Goal: Task Accomplishment & Management: Manage account settings

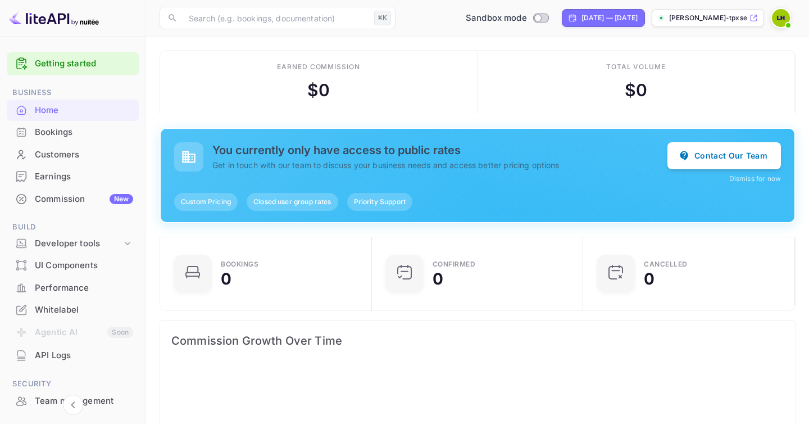
scroll to position [183, 205]
click at [753, 16] on icon at bounding box center [753, 18] width 8 height 8
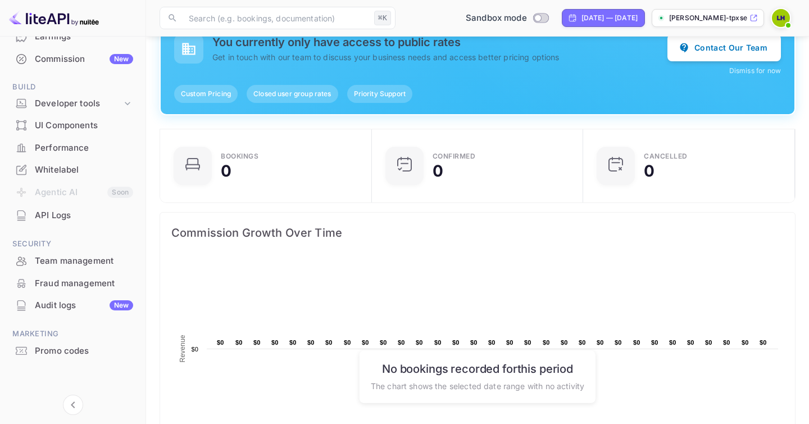
scroll to position [108, 0]
click at [125, 101] on icon at bounding box center [127, 103] width 11 height 11
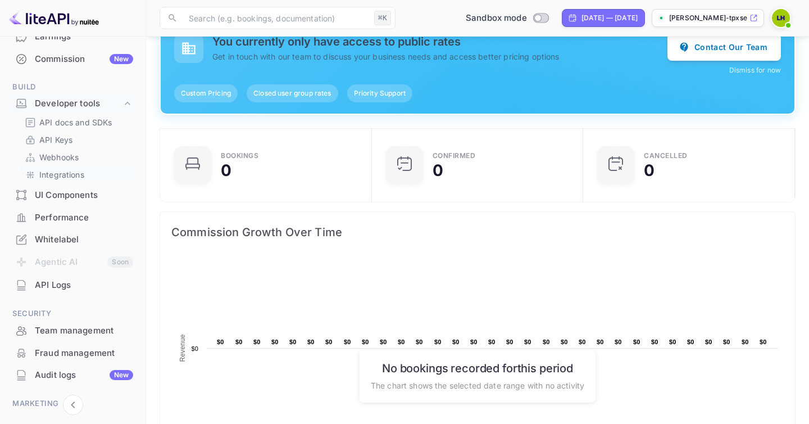
click at [67, 175] on p "Integrations" at bounding box center [61, 175] width 45 height 12
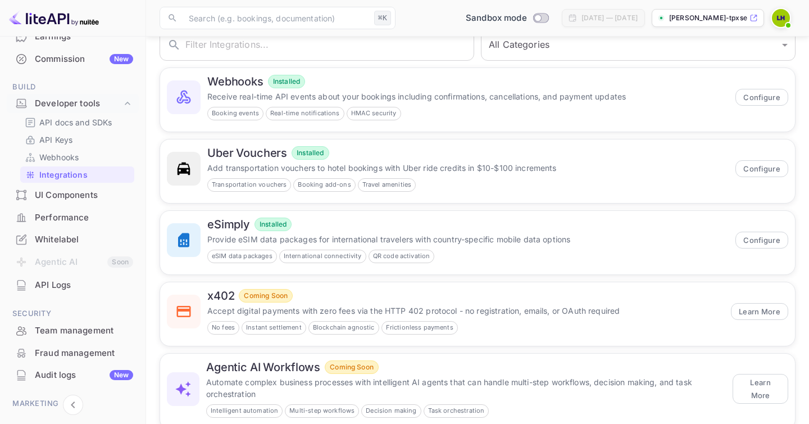
scroll to position [102, 0]
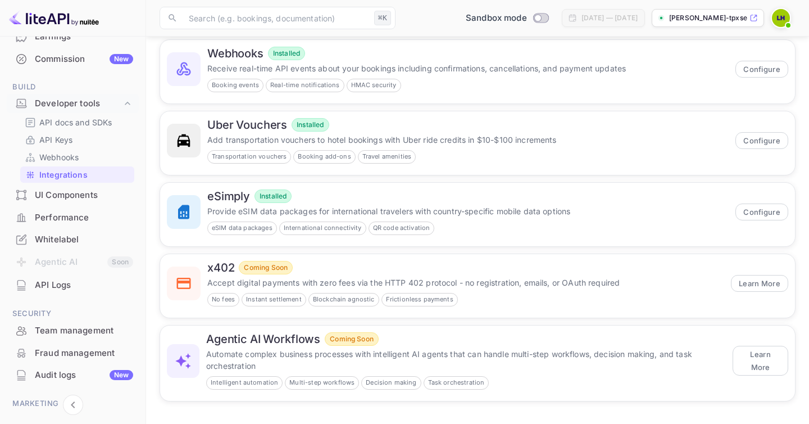
click at [74, 197] on div "UI Components" at bounding box center [84, 195] width 98 height 13
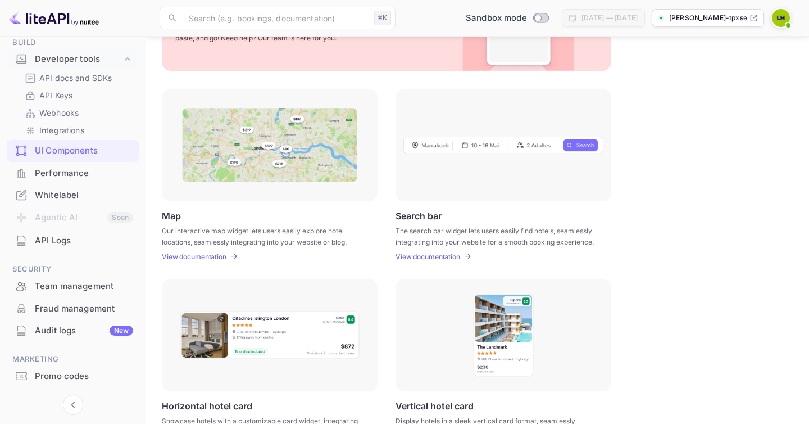
scroll to position [210, 0]
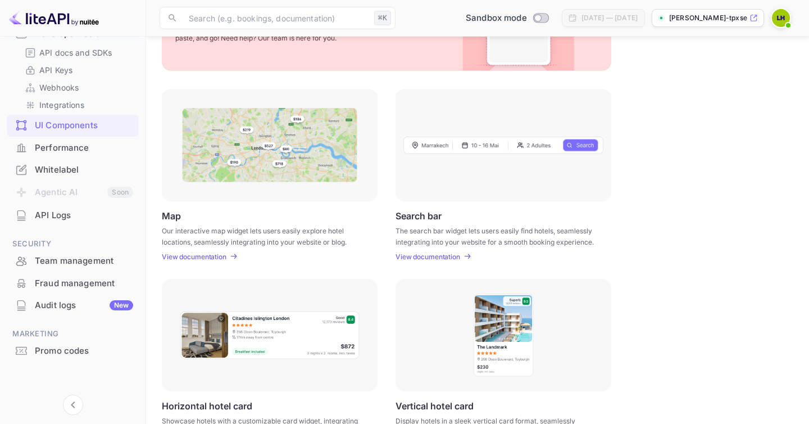
click at [780, 18] on img at bounding box center [781, 18] width 18 height 18
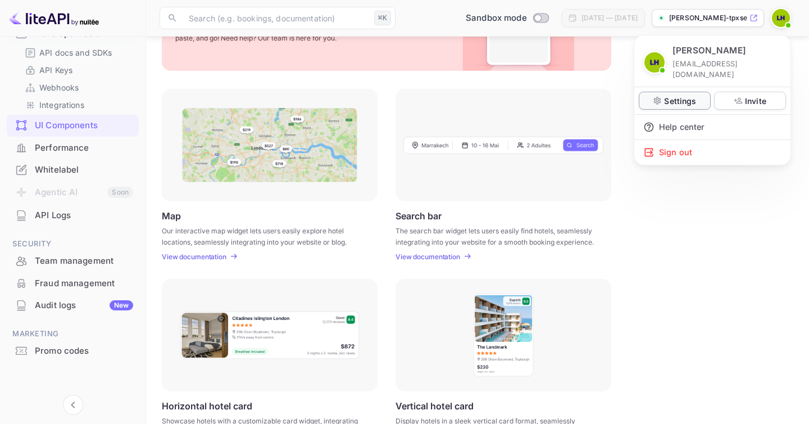
click at [679, 95] on p "Settings" at bounding box center [680, 101] width 32 height 12
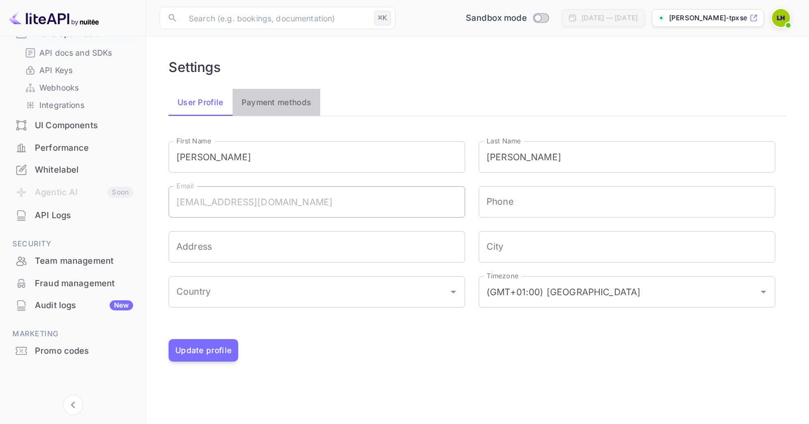
click at [289, 103] on button "Payment methods" at bounding box center [277, 102] width 88 height 27
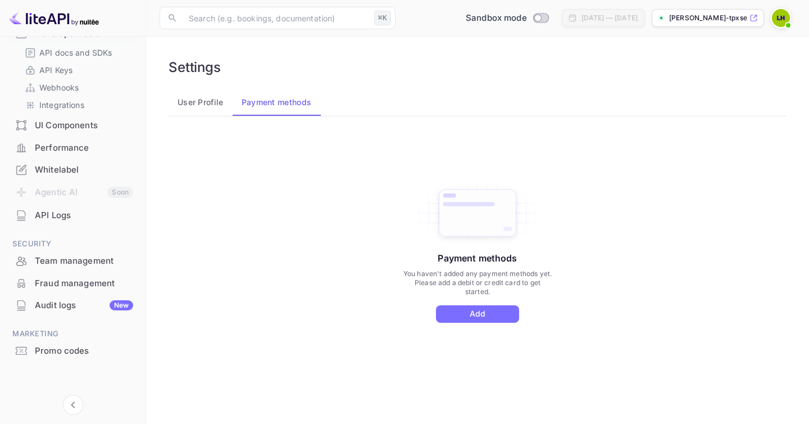
click at [53, 170] on div "Whitelabel" at bounding box center [84, 169] width 98 height 13
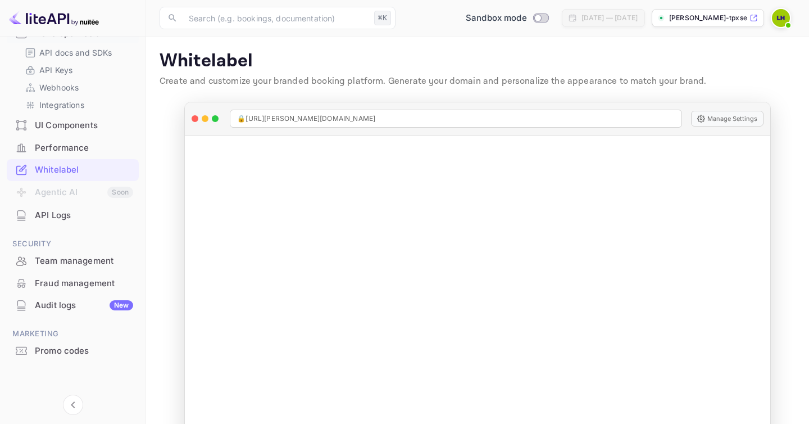
scroll to position [30, 0]
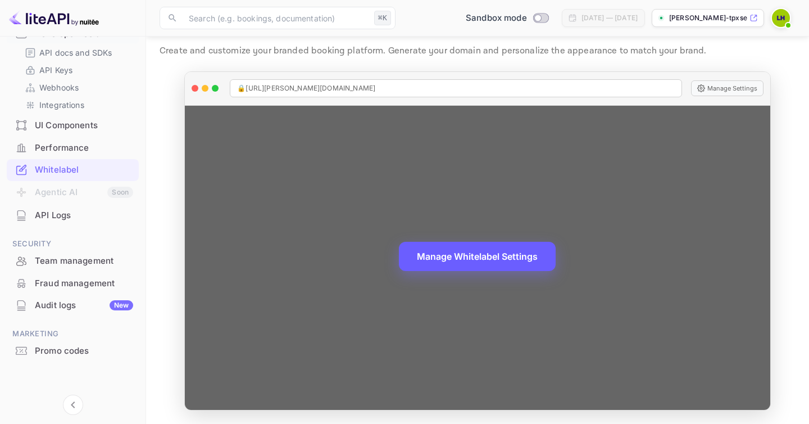
click at [503, 256] on button "Manage Whitelabel Settings" at bounding box center [477, 256] width 157 height 29
